Goal: Task Accomplishment & Management: Complete application form

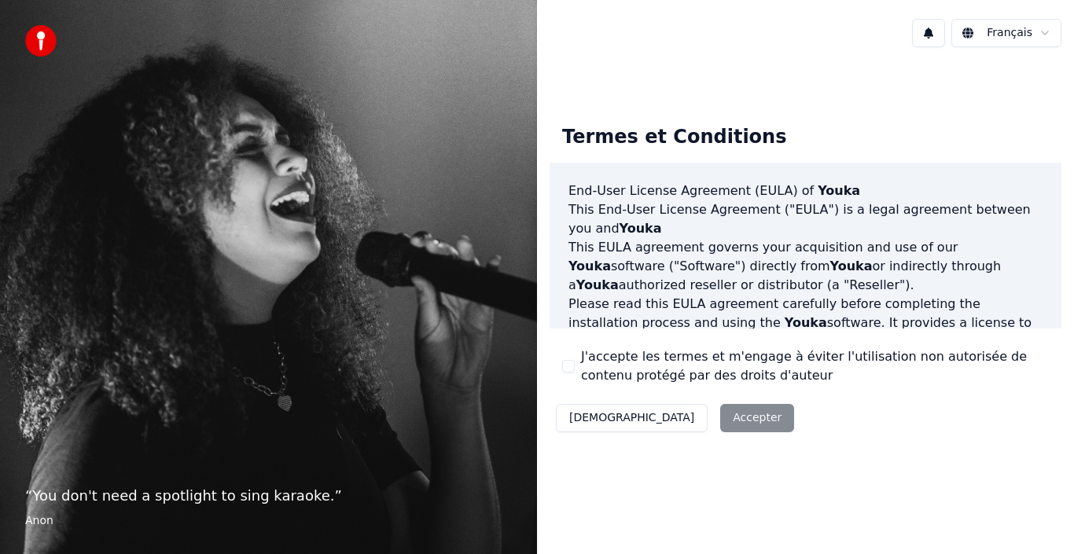
click at [677, 416] on div "Décliner Accepter" at bounding box center [674, 418] width 251 height 41
click at [678, 426] on div "Décliner Accepter" at bounding box center [674, 418] width 251 height 41
click at [589, 419] on button "Décliner" at bounding box center [632, 418] width 152 height 28
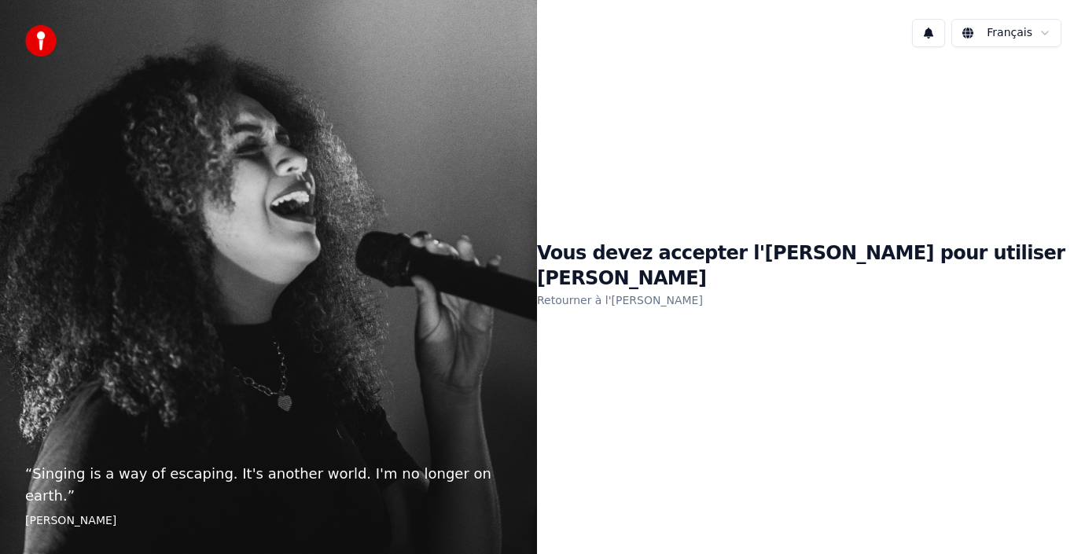
click at [655, 291] on link "Retourner à l'EULA" at bounding box center [620, 300] width 166 height 25
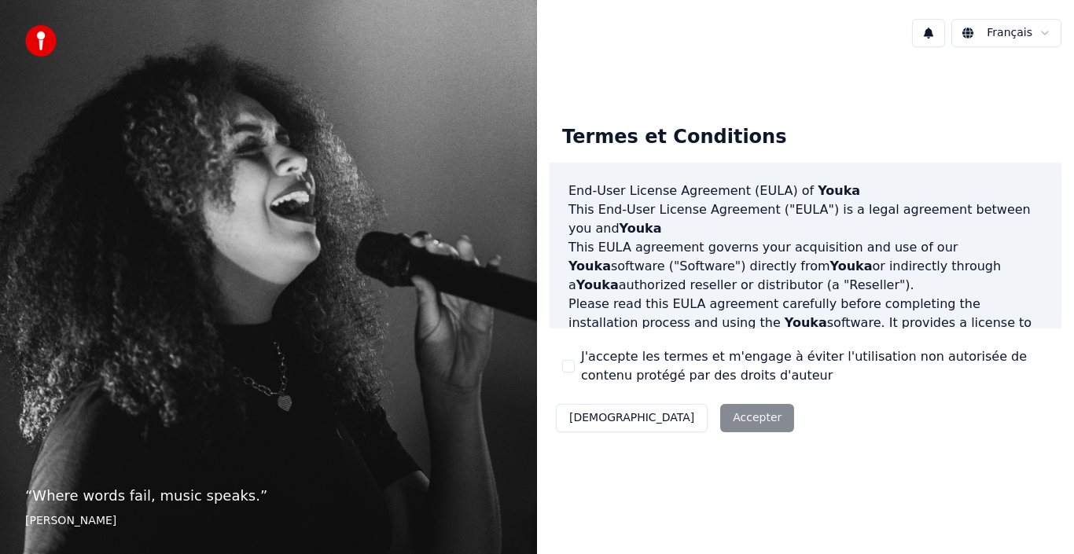
click at [668, 428] on div "Décliner Accepter" at bounding box center [674, 418] width 251 height 41
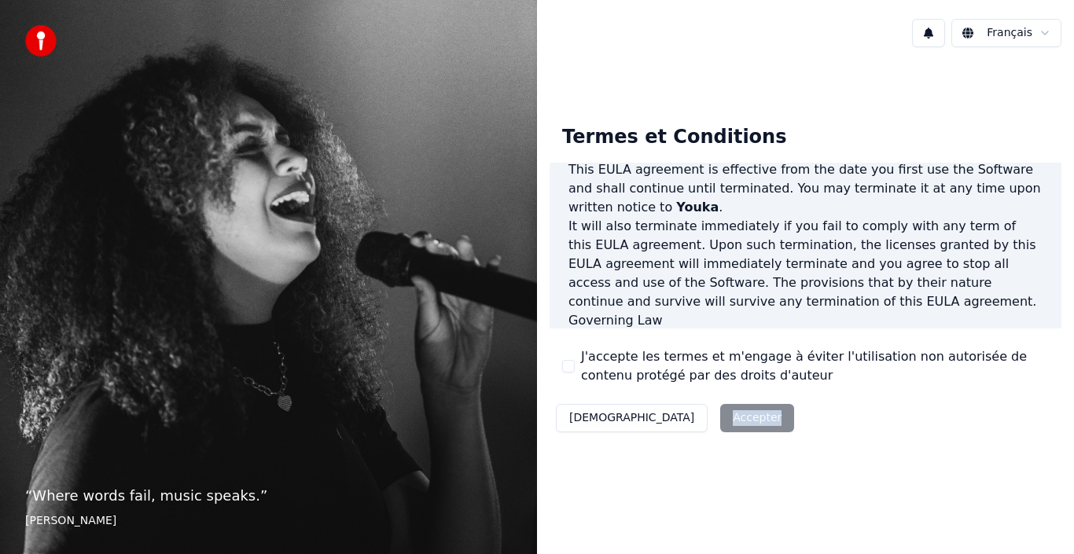
scroll to position [1078, 0]
click at [566, 363] on button "J'accepte les termes et m'engage à éviter l'utilisation non autorisée de conten…" at bounding box center [568, 366] width 13 height 13
click at [720, 419] on button "Accepter" at bounding box center [757, 418] width 74 height 28
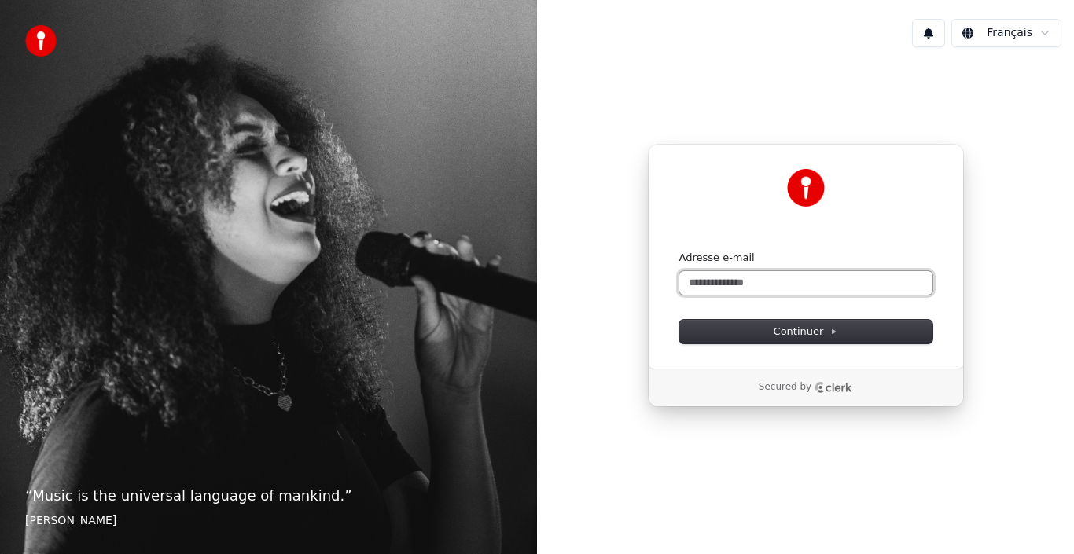
click at [722, 279] on input "Adresse e-mail" at bounding box center [805, 283] width 253 height 24
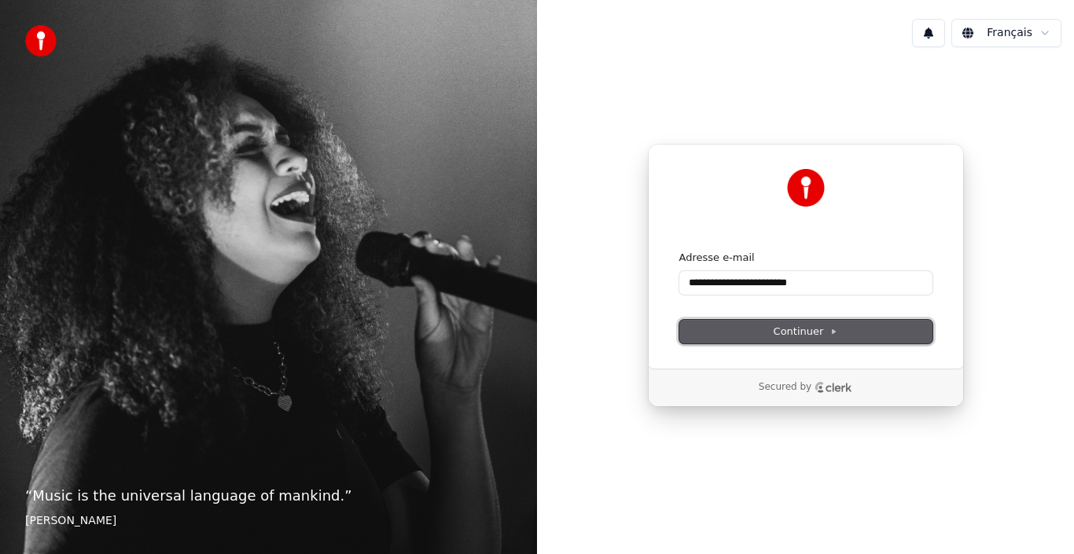
click at [794, 325] on span "Continuer" at bounding box center [805, 332] width 64 height 14
type input "**********"
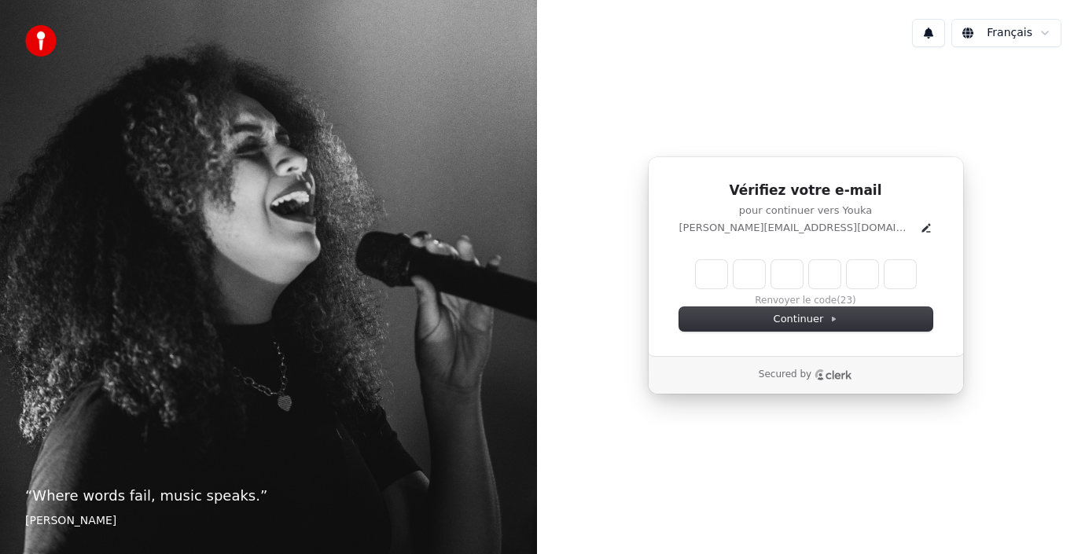
click at [698, 277] on input "Enter verification code" at bounding box center [806, 274] width 220 height 28
type input "******"
